Goal: Transaction & Acquisition: Purchase product/service

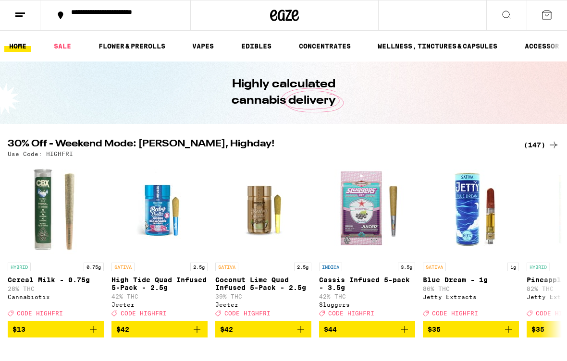
click at [137, 43] on link "FLOWER & PREROLLS" at bounding box center [132, 46] width 76 height 12
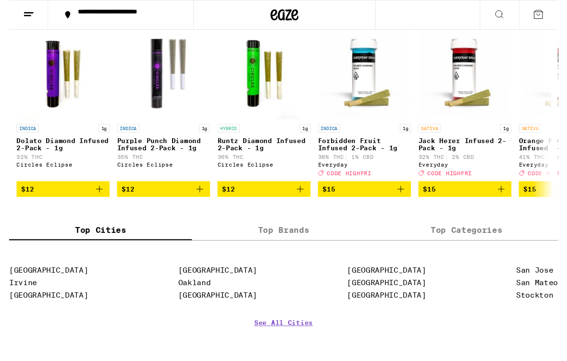
scroll to position [780, 0]
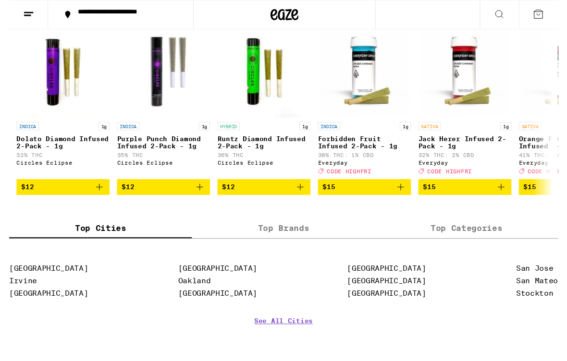
click at [283, 246] on label "Top Brands" at bounding box center [283, 236] width 189 height 21
click at [0, 0] on input "Top Brands" at bounding box center [0, 0] width 0 height 0
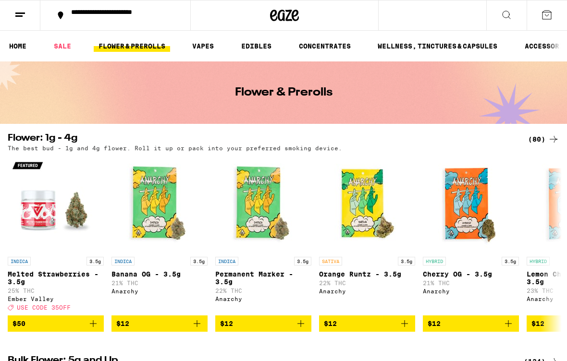
scroll to position [0, 0]
click at [24, 14] on icon at bounding box center [20, 15] width 12 height 12
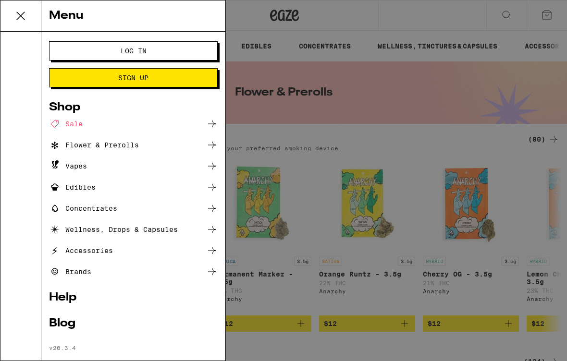
click at [214, 271] on icon at bounding box center [212, 271] width 8 height 7
